Goal: Information Seeking & Learning: Learn about a topic

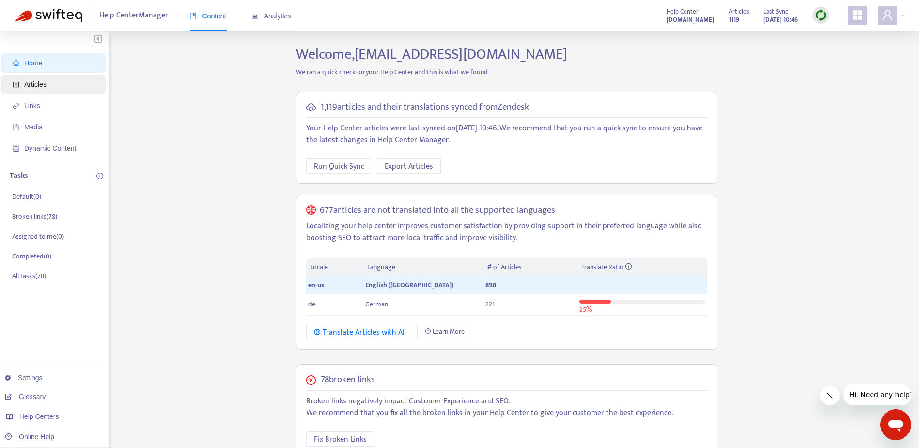
click at [51, 86] on span "Articles" at bounding box center [55, 84] width 85 height 19
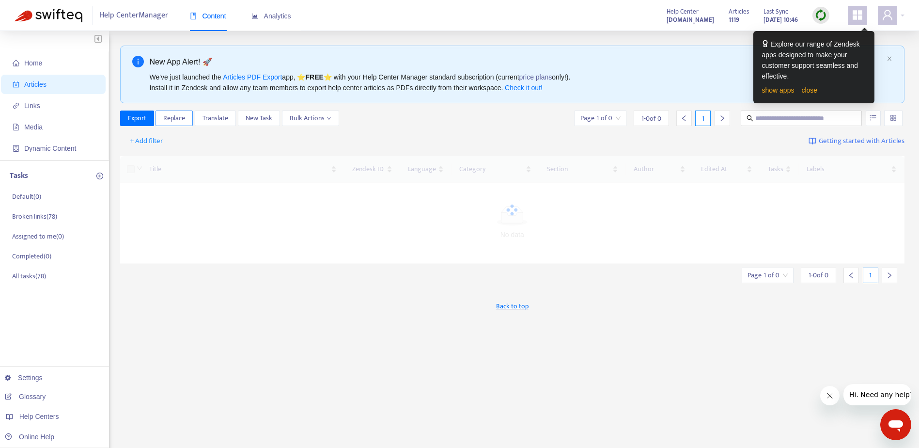
click at [171, 120] on span "Replace" at bounding box center [174, 118] width 22 height 11
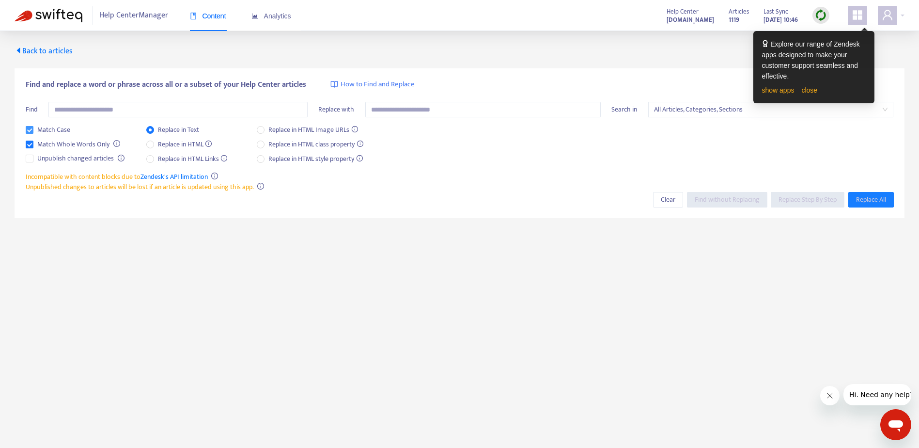
drag, startPoint x: 36, startPoint y: 143, endPoint x: 32, endPoint y: 134, distance: 10.3
click at [36, 143] on span "Match Whole Words Only" at bounding box center [73, 144] width 80 height 11
click at [115, 109] on input "text" at bounding box center [177, 110] width 259 height 16
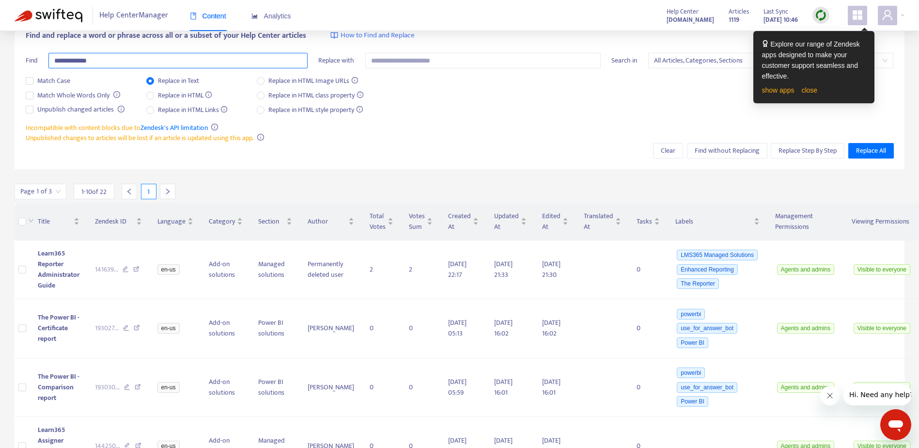
scroll to position [53, 0]
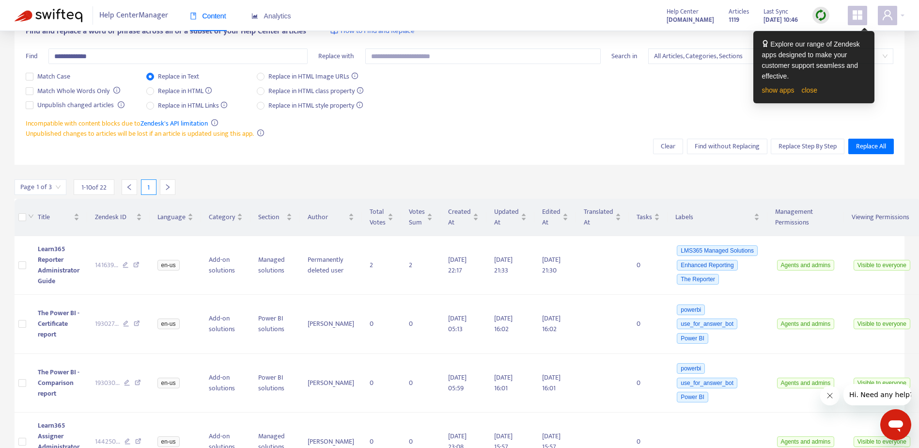
click at [166, 186] on icon "right" at bounding box center [167, 187] width 7 height 7
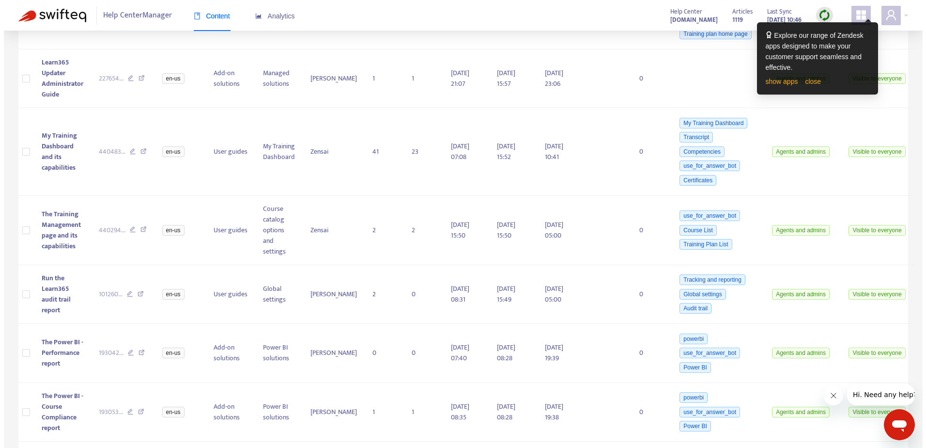
scroll to position [494, 0]
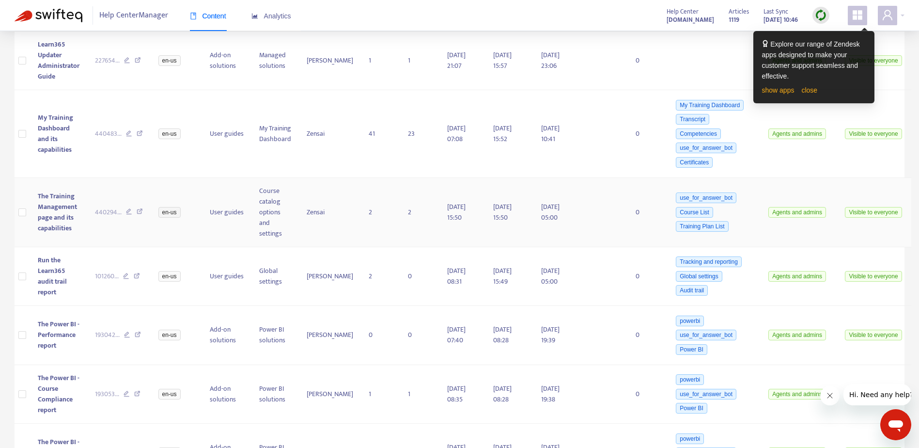
click at [58, 196] on span "The Training Management page and its capabilities" at bounding box center [57, 211] width 39 height 43
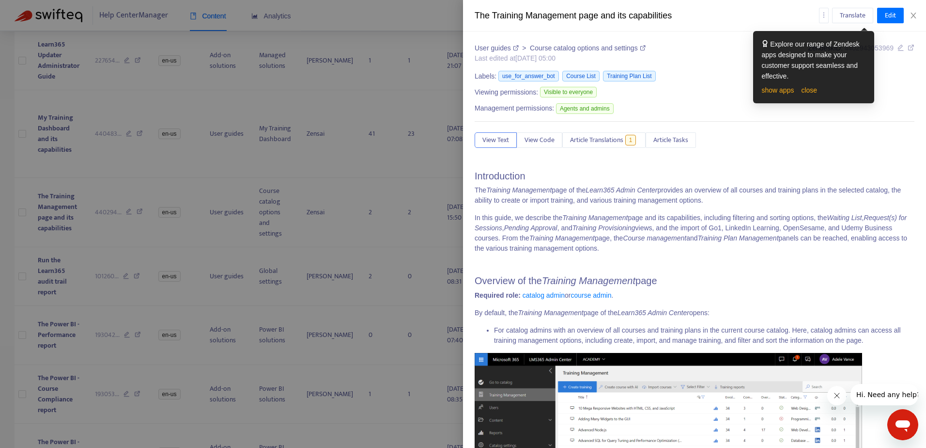
click at [579, 218] on em "Training Management" at bounding box center [594, 218] width 65 height 8
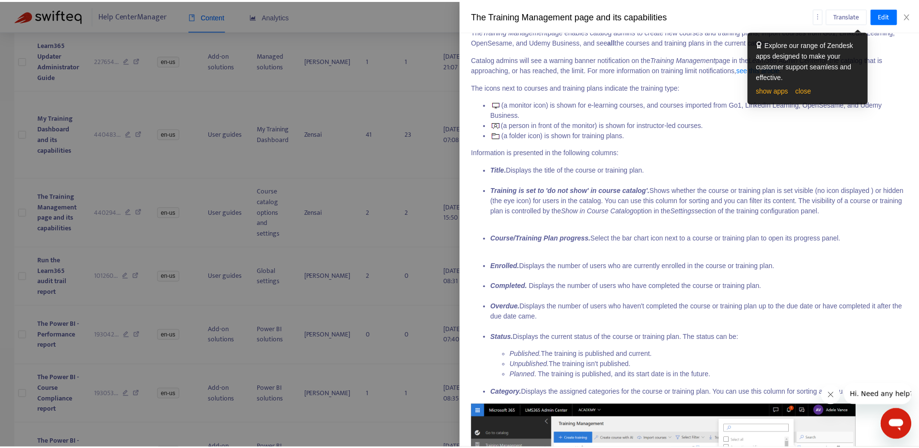
scroll to position [1983, 0]
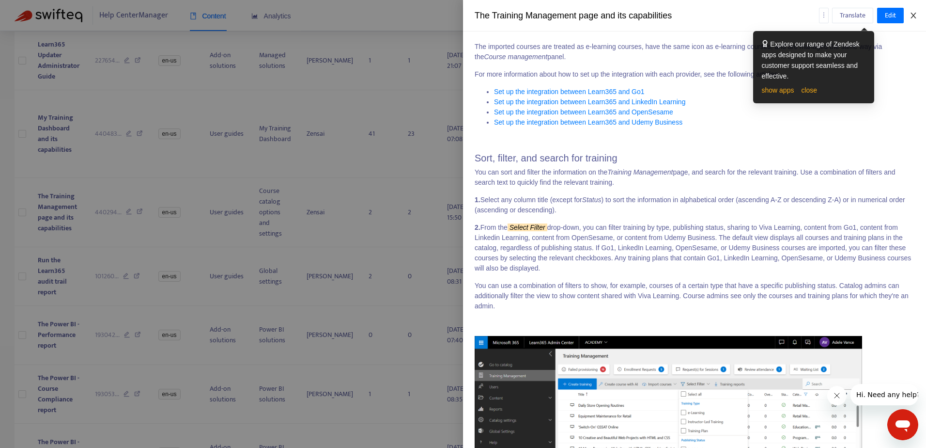
click at [913, 16] on icon "close" at bounding box center [913, 16] width 5 height 6
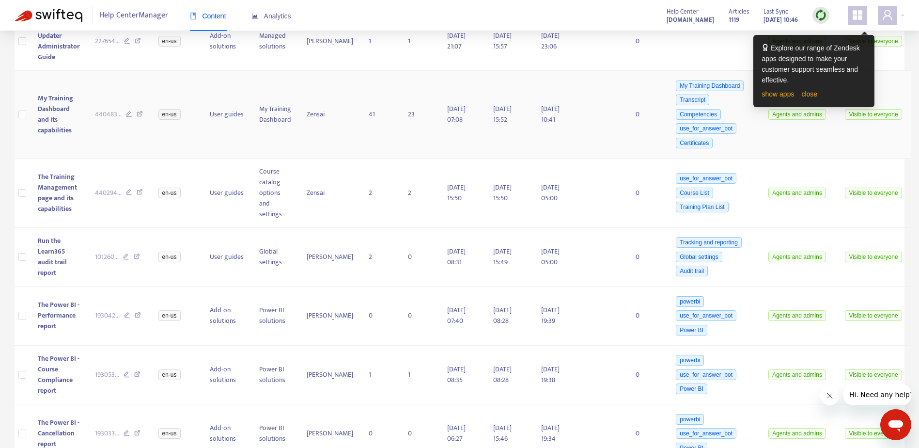
scroll to position [522, 0]
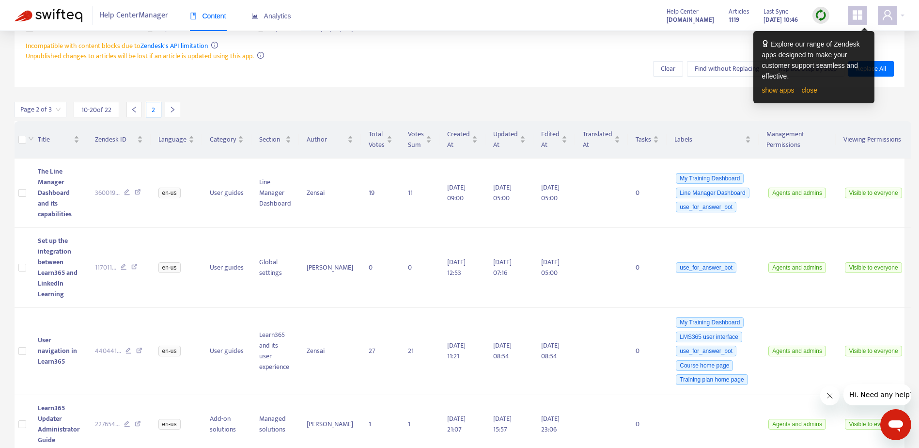
click at [176, 112] on icon "right" at bounding box center [172, 109] width 7 height 7
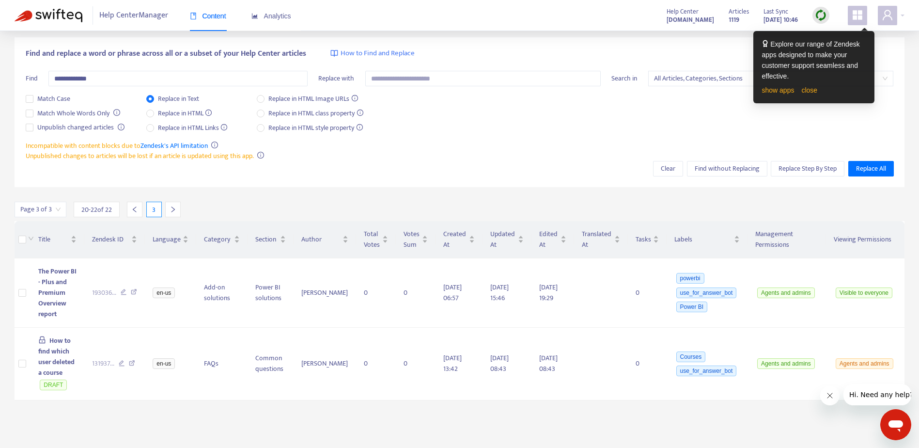
click at [135, 212] on icon "left" at bounding box center [134, 209] width 7 height 7
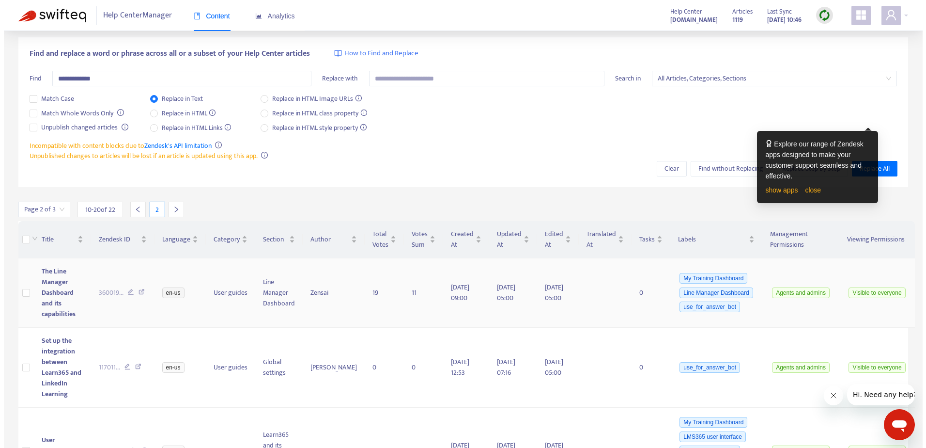
scroll to position [131, 0]
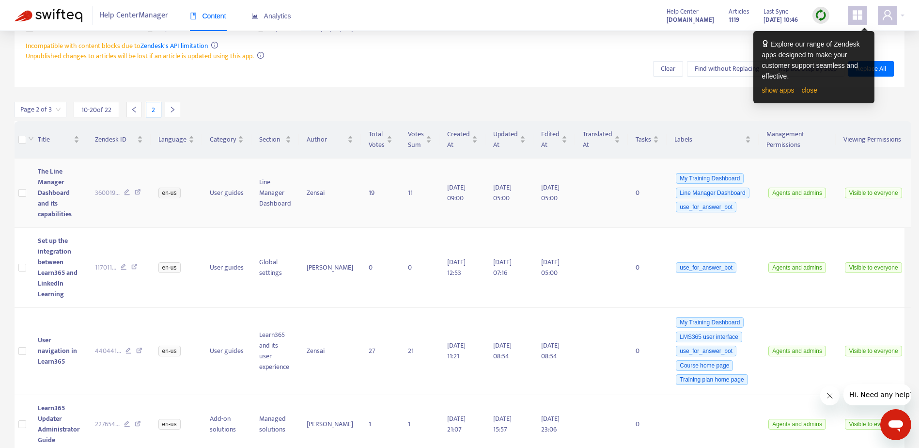
click at [49, 184] on span "The Line Manager Dashboard and its capabilities" at bounding box center [55, 193] width 34 height 54
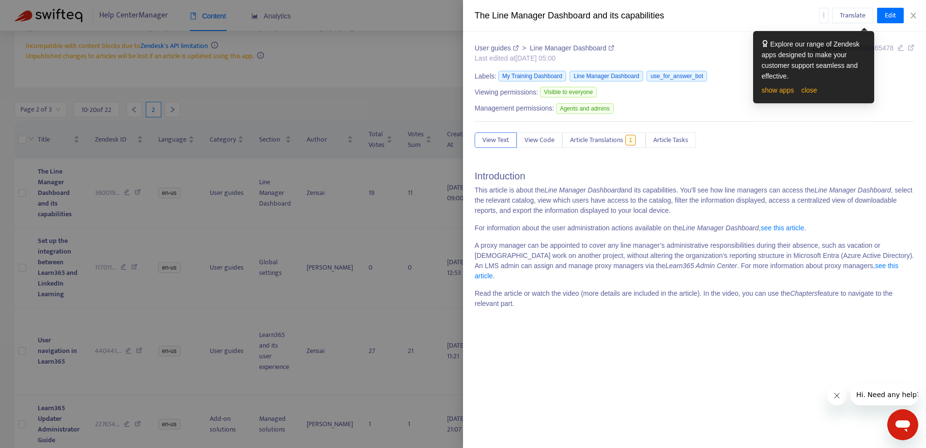
click at [650, 199] on p "This article is about the Line Manager Dashboard and its capabilities. You'll s…" at bounding box center [695, 200] width 440 height 31
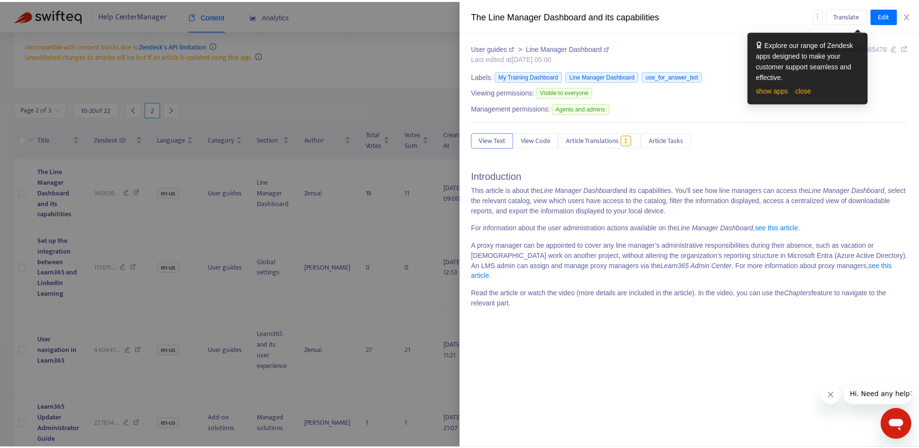
scroll to position [1058, 0]
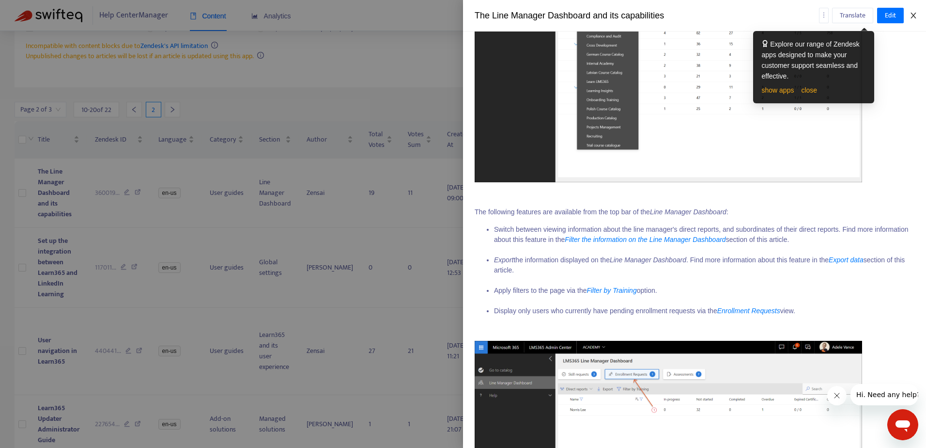
click at [920, 13] on button "Close" at bounding box center [914, 15] width 14 height 9
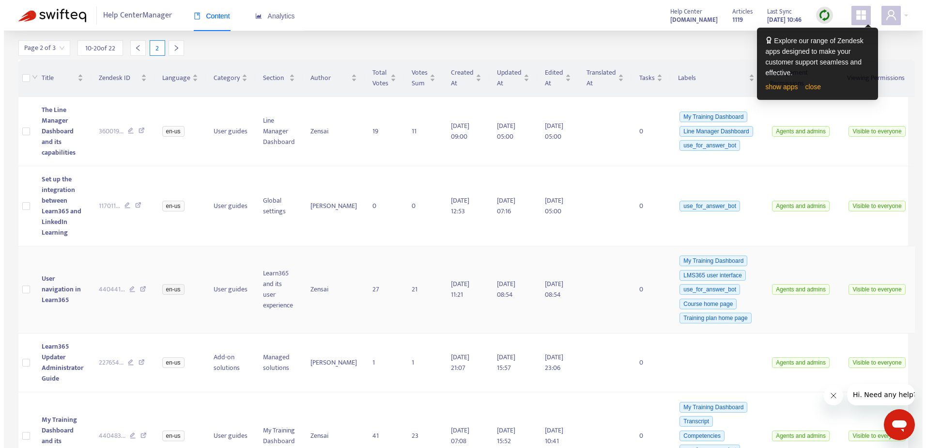
scroll to position [208, 0]
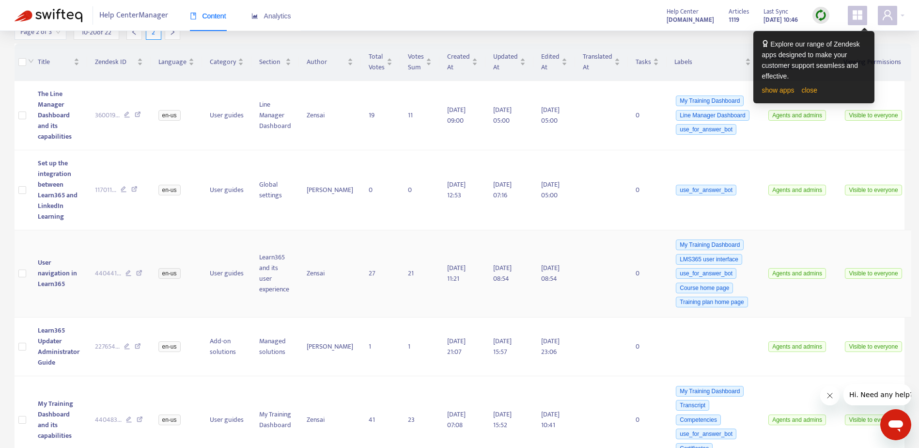
click at [63, 257] on span "User navigation in Learn365" at bounding box center [57, 273] width 39 height 32
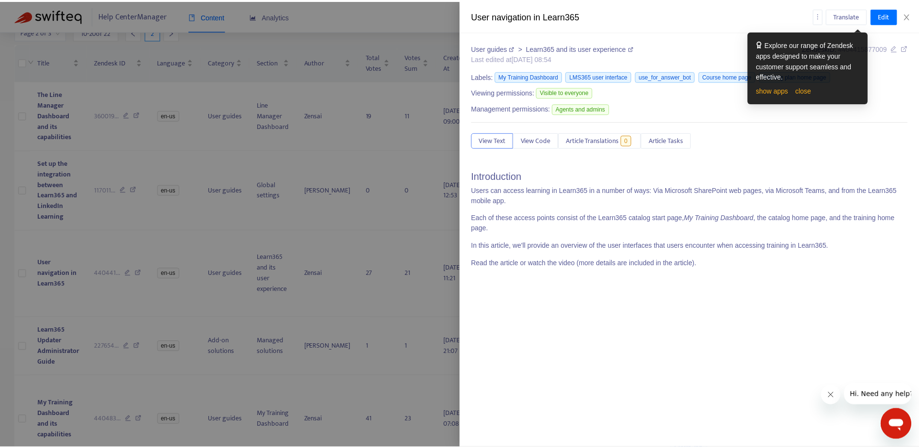
scroll to position [3621, 0]
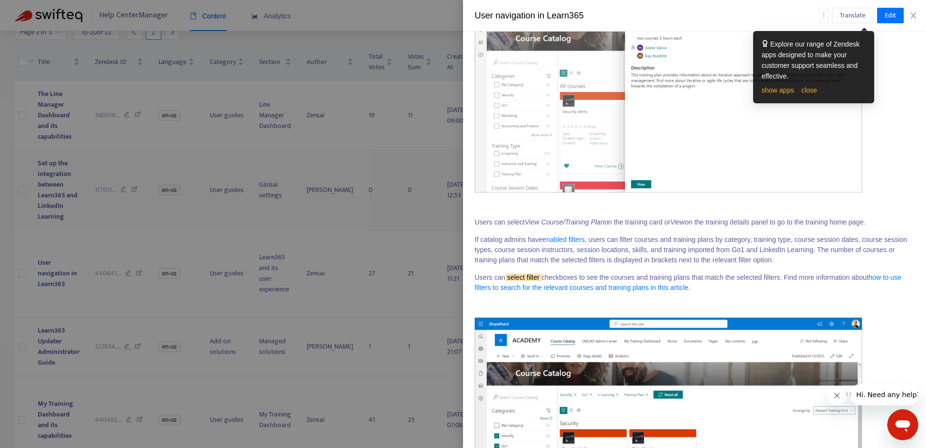
drag, startPoint x: 372, startPoint y: 186, endPoint x: 327, endPoint y: 198, distance: 45.6
click at [369, 186] on div at bounding box center [463, 224] width 926 height 448
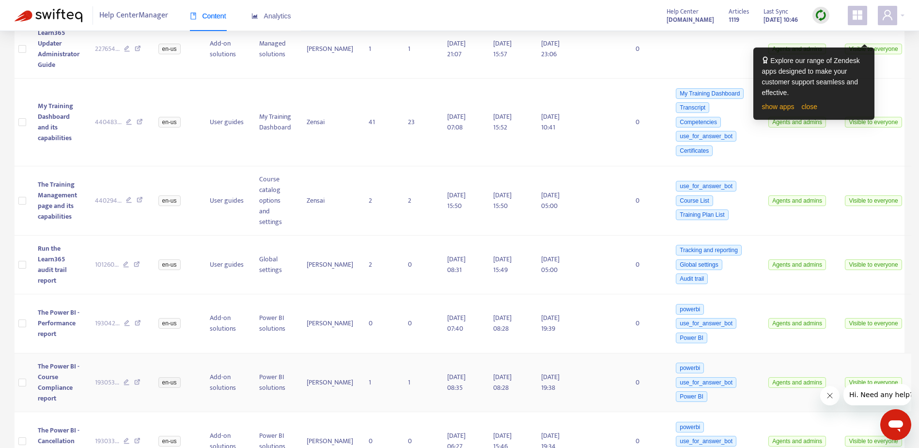
scroll to position [522, 0]
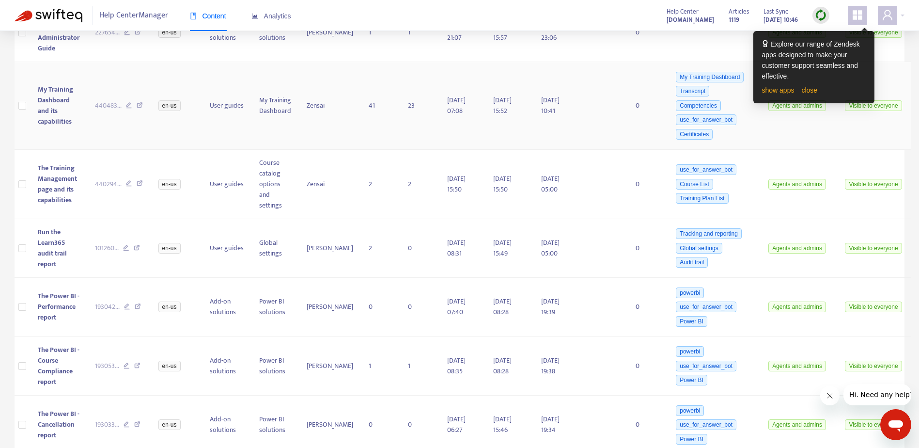
click at [48, 90] on span "My Training Dashboard and its capabilities" at bounding box center [55, 105] width 35 height 43
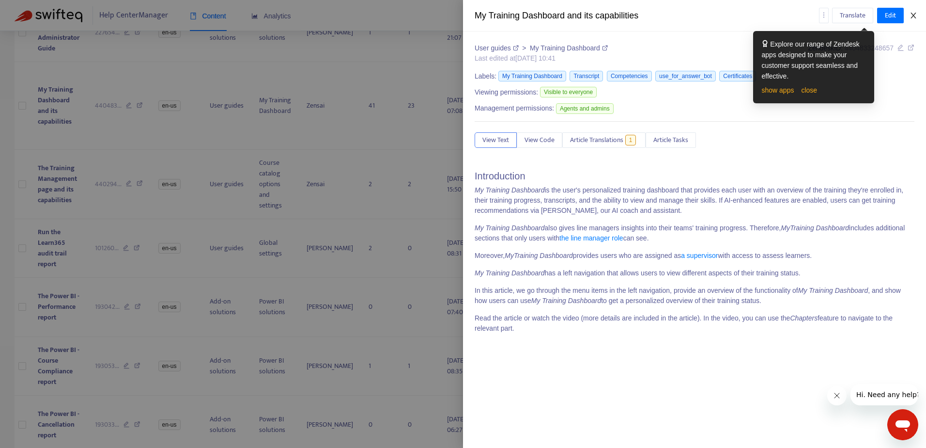
click at [915, 16] on icon "close" at bounding box center [914, 16] width 8 height 8
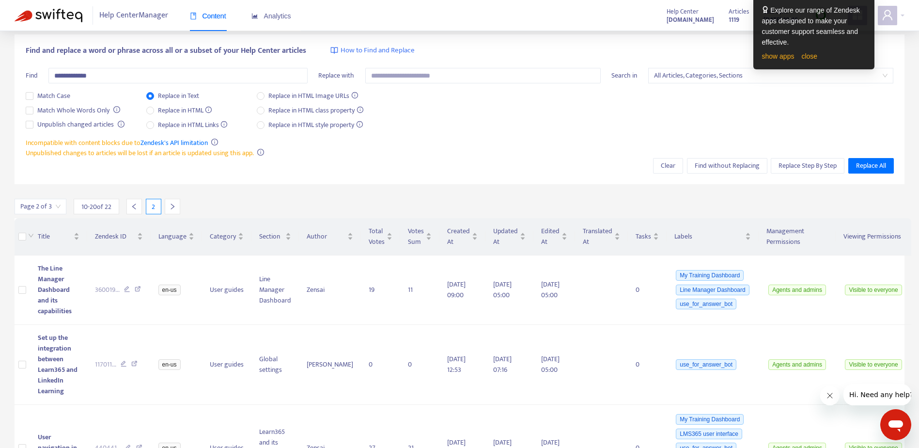
scroll to position [0, 0]
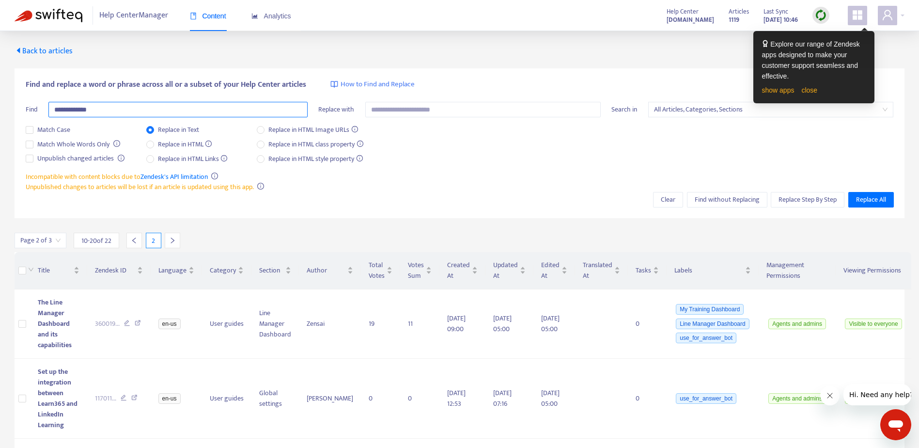
drag, startPoint x: 103, startPoint y: 109, endPoint x: -44, endPoint y: 94, distance: 147.9
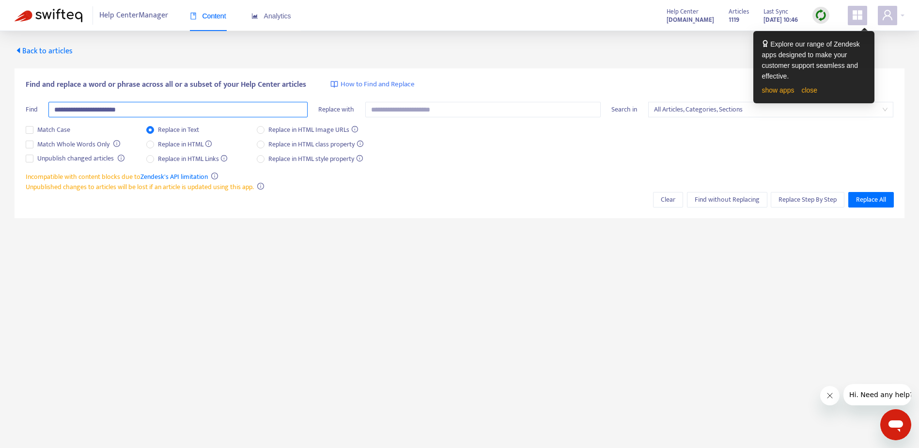
type input "**********"
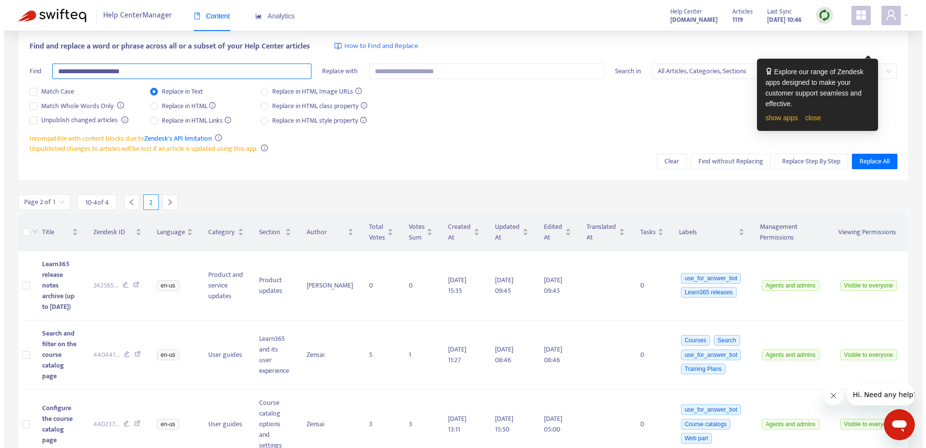
scroll to position [80, 0]
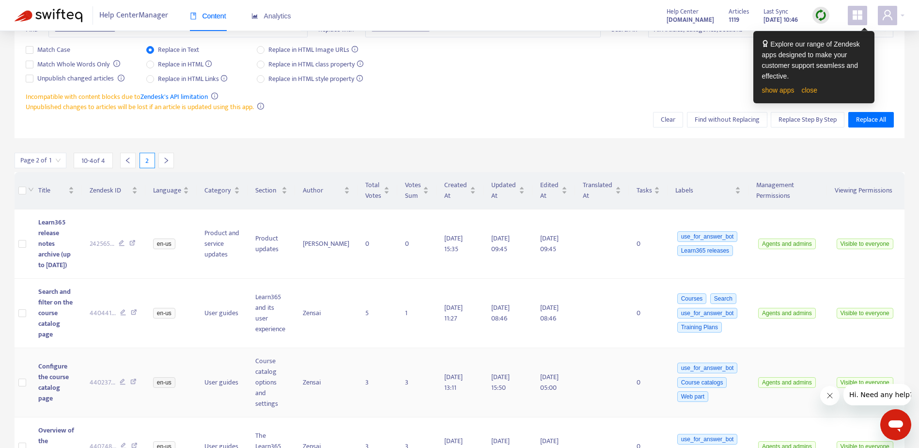
click at [50, 369] on span "Configure the course catalog page" at bounding box center [53, 381] width 31 height 43
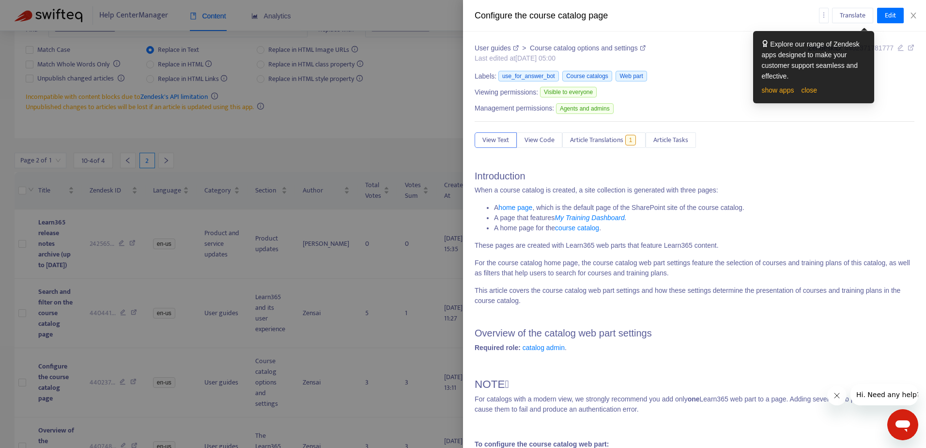
click at [623, 249] on p "These pages are created with Learn365 web parts that feature Learn365 content." at bounding box center [695, 245] width 440 height 10
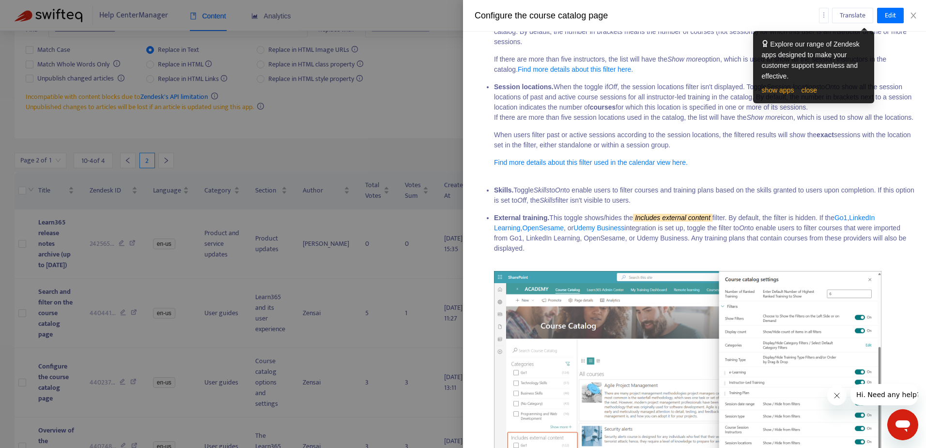
click at [294, 277] on div at bounding box center [463, 224] width 926 height 448
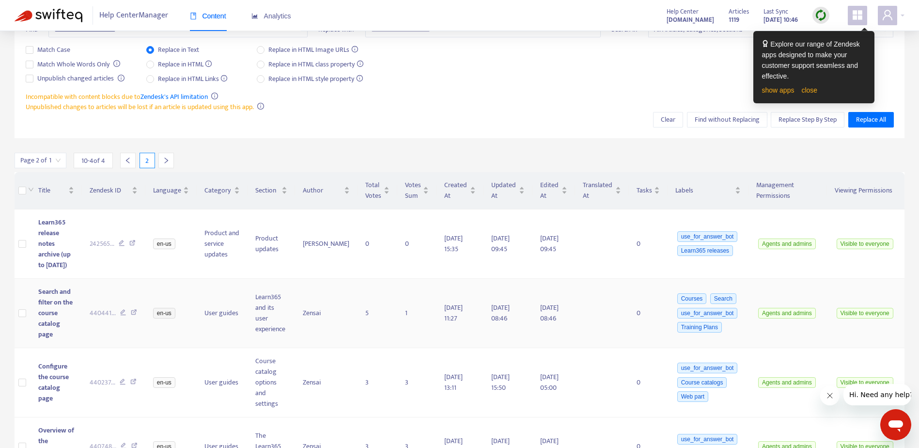
click at [52, 301] on span "Search and filter on the course catalog page" at bounding box center [55, 313] width 34 height 54
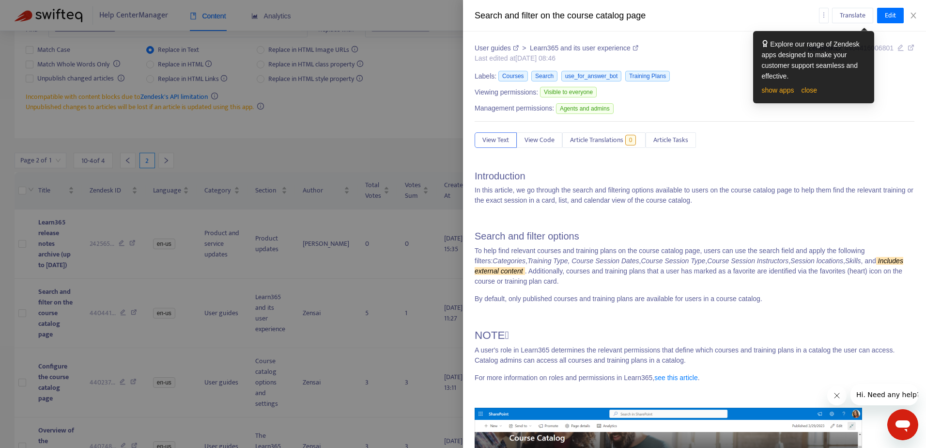
click at [93, 347] on div at bounding box center [463, 224] width 926 height 448
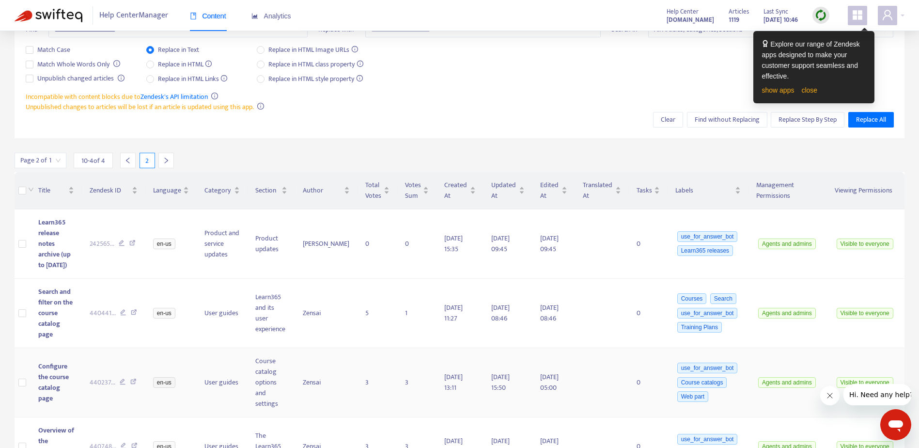
click at [57, 360] on span "Configure the course catalog page" at bounding box center [53, 381] width 31 height 43
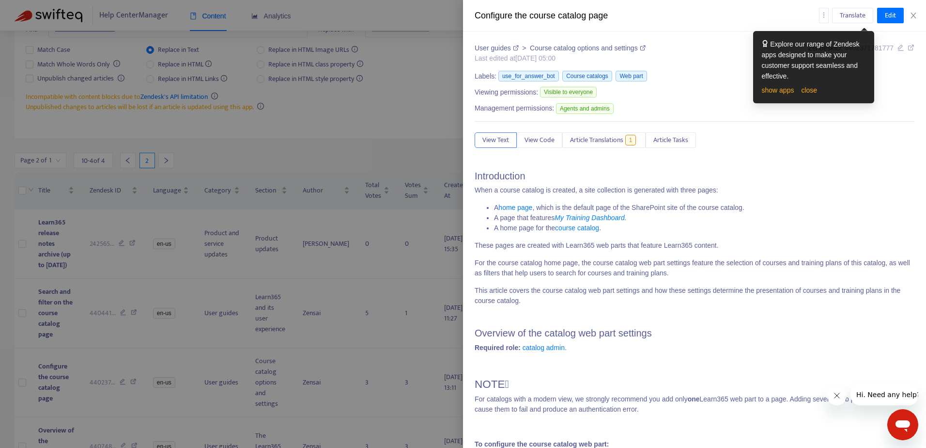
drag, startPoint x: 644, startPoint y: 254, endPoint x: 638, endPoint y: 244, distance: 12.4
